Goal: Information Seeking & Learning: Learn about a topic

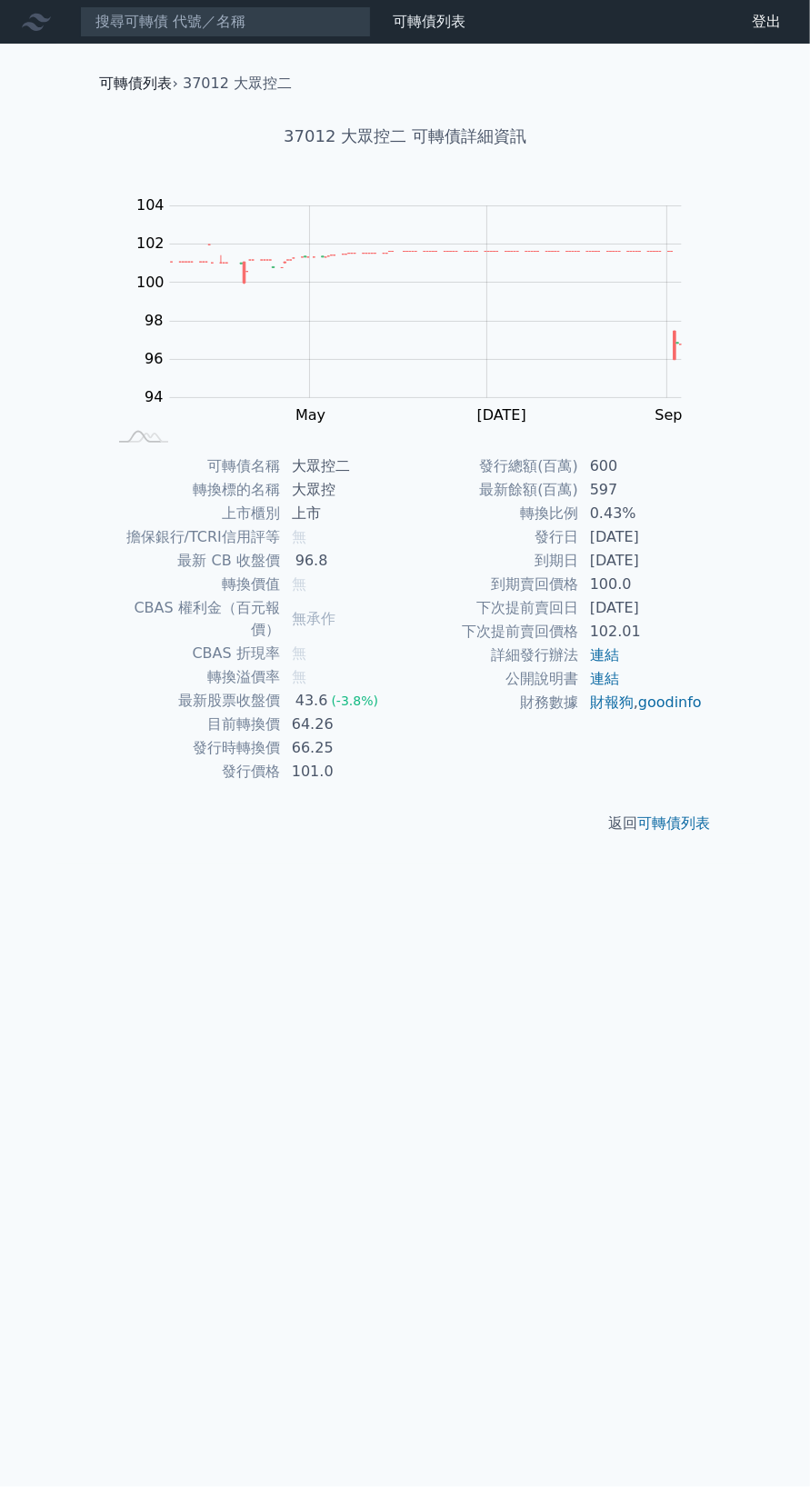
click at [153, 82] on link "可轉債列表" at bounding box center [136, 83] width 73 height 17
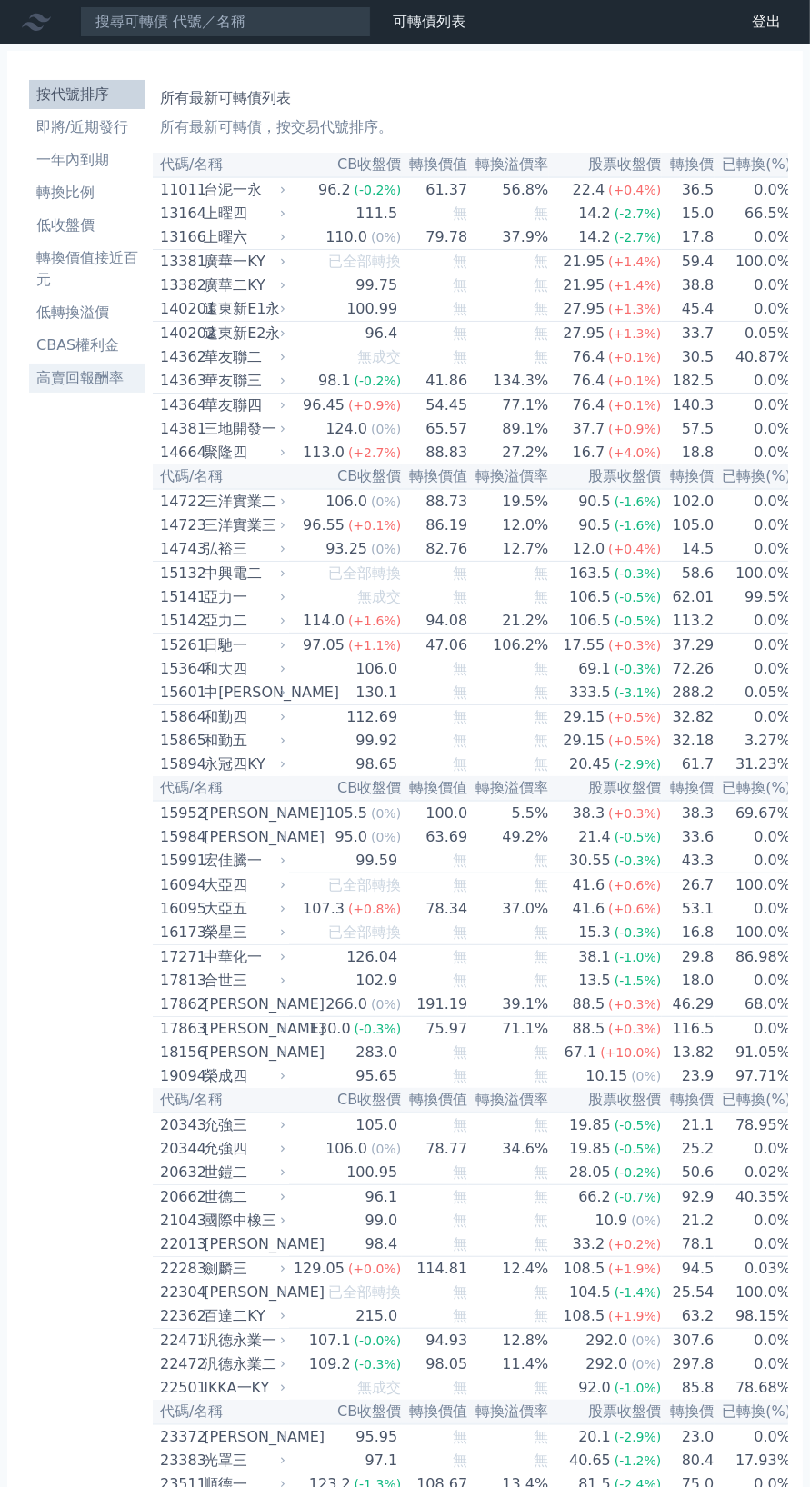
click at [91, 385] on li "高賣回報酬率" at bounding box center [87, 378] width 116 height 22
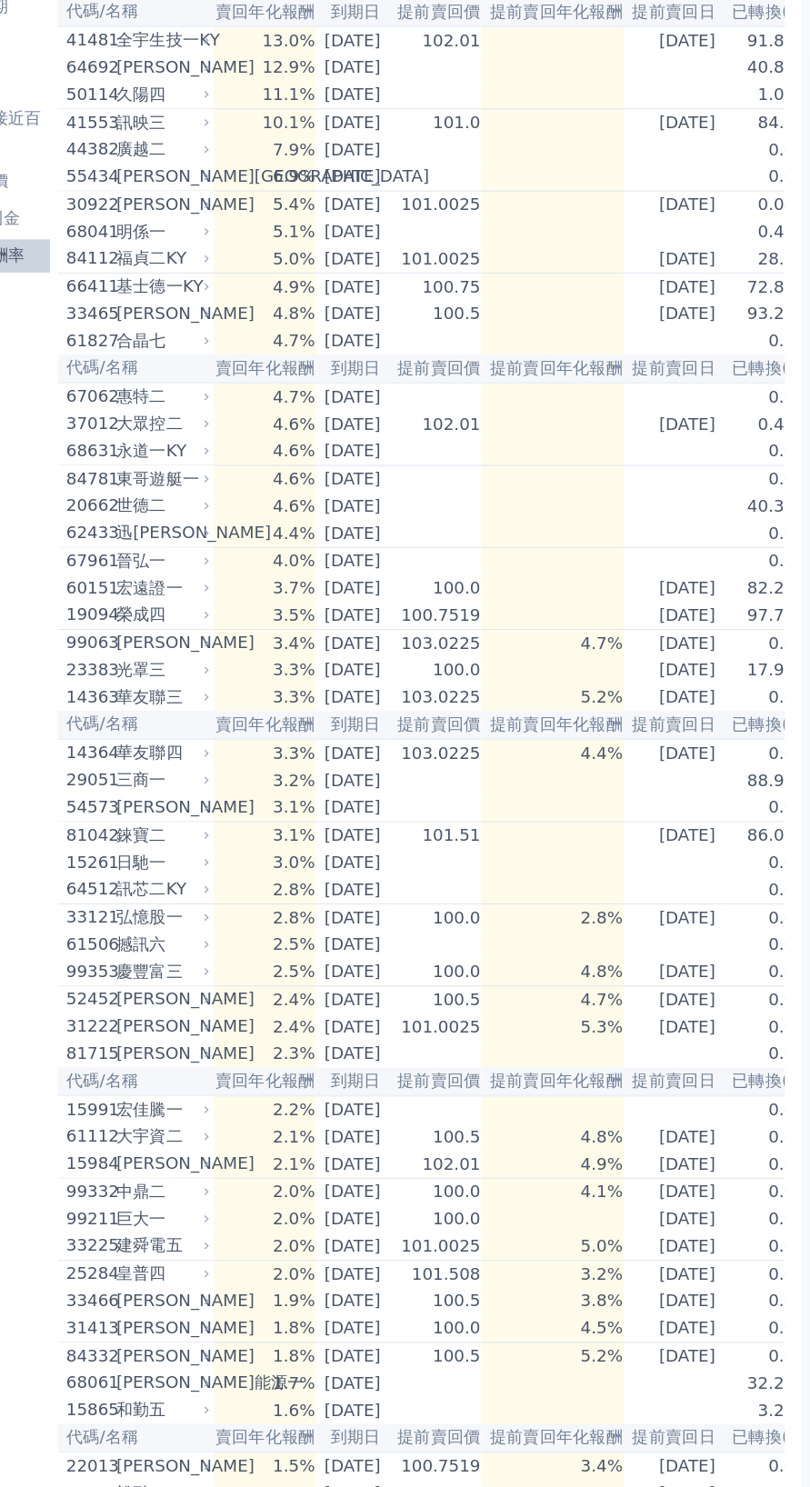
scroll to position [26, 0]
